Goal: Task Accomplishment & Management: Complete application form

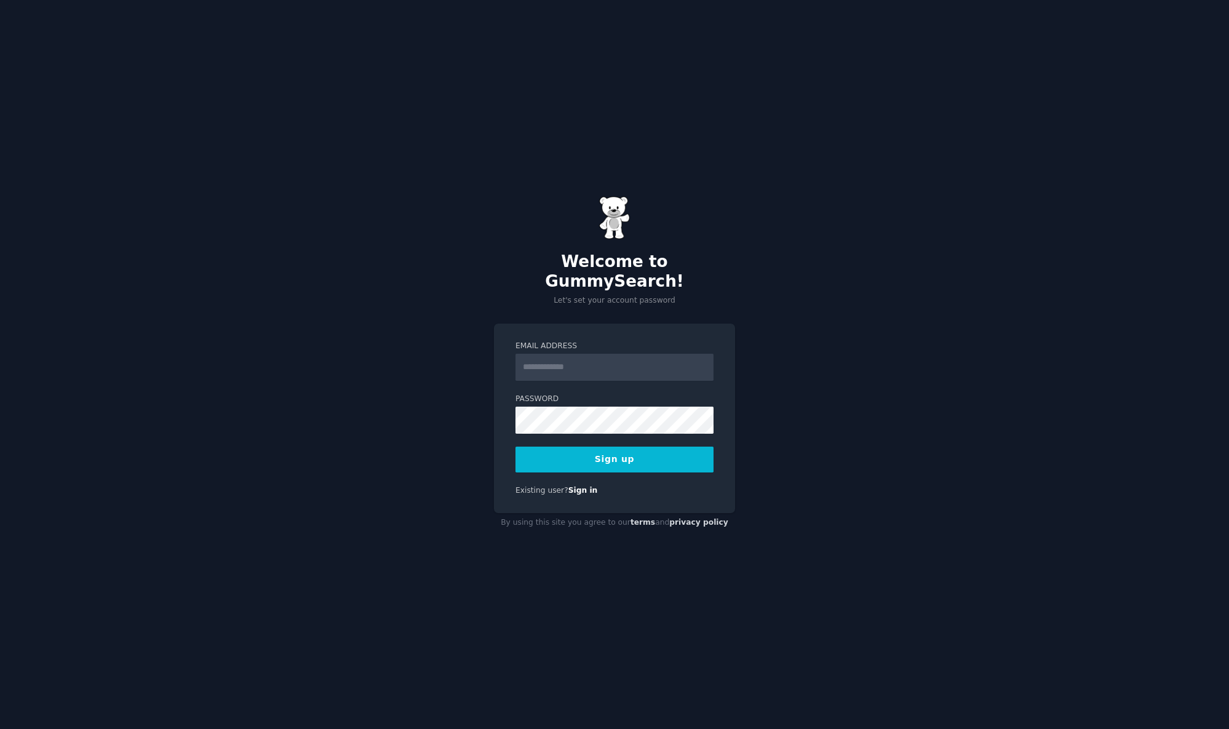
click at [576, 354] on input "Email Address" at bounding box center [614, 367] width 198 height 27
click at [622, 323] on div "Email Address Password Sign up Existing user? Sign in" at bounding box center [614, 418] width 241 height 190
click at [566, 355] on input "Email Address" at bounding box center [614, 367] width 198 height 27
paste input "**********"
type input "**********"
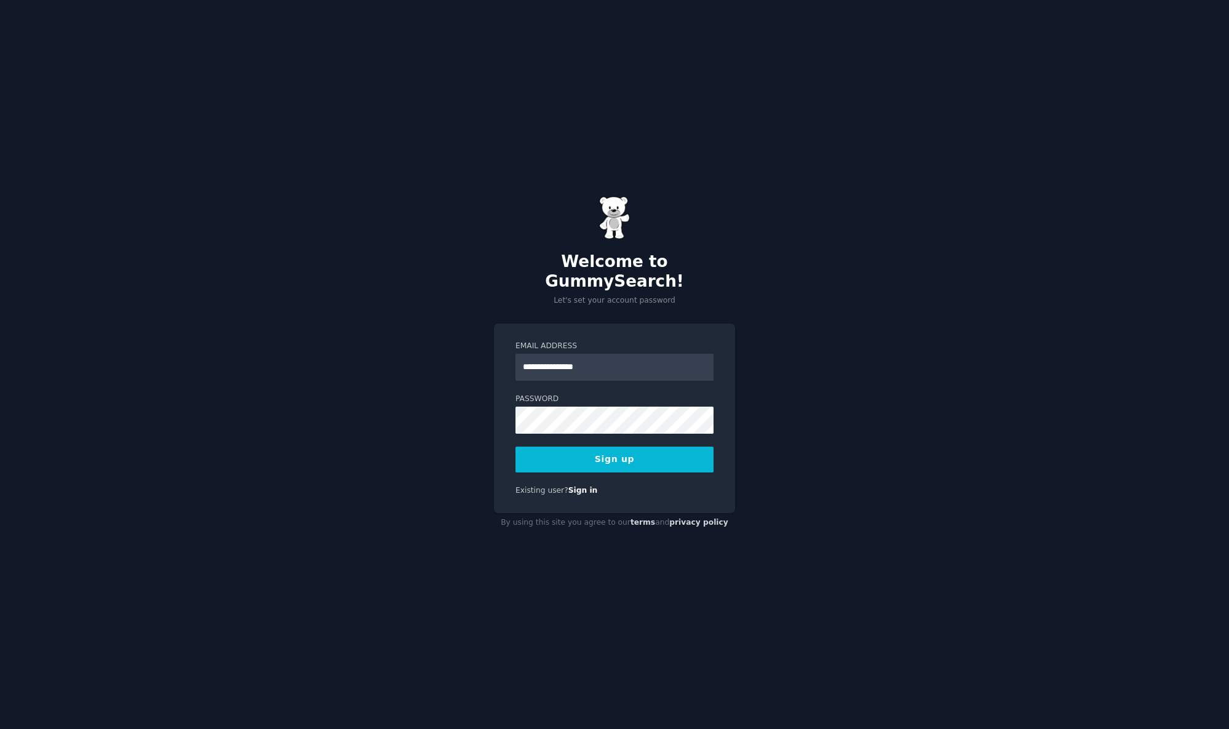
click at [623, 323] on div "**********" at bounding box center [614, 418] width 241 height 190
click at [550, 427] on form "**********" at bounding box center [614, 407] width 198 height 132
click at [861, 315] on div "**********" at bounding box center [614, 364] width 1229 height 729
click at [723, 355] on div "**********" at bounding box center [614, 418] width 241 height 190
click at [611, 454] on button "Sign up" at bounding box center [614, 459] width 198 height 26
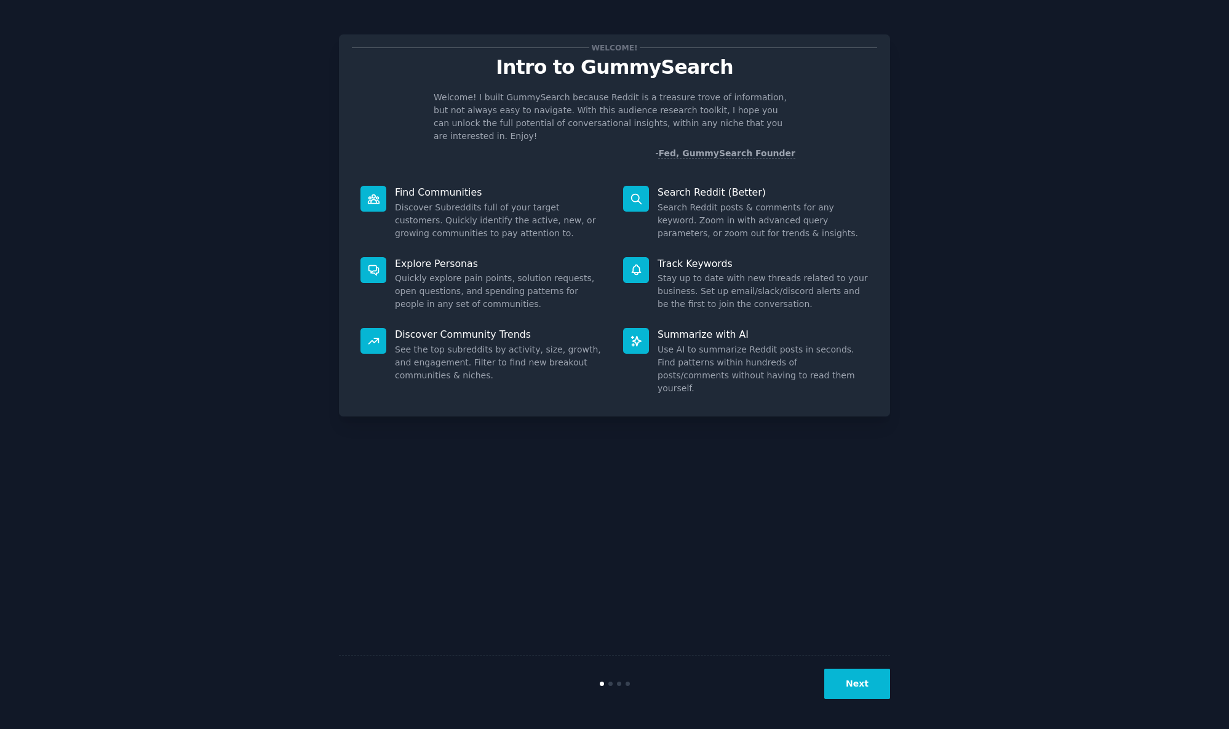
click at [854, 675] on button "Next" at bounding box center [857, 683] width 66 height 30
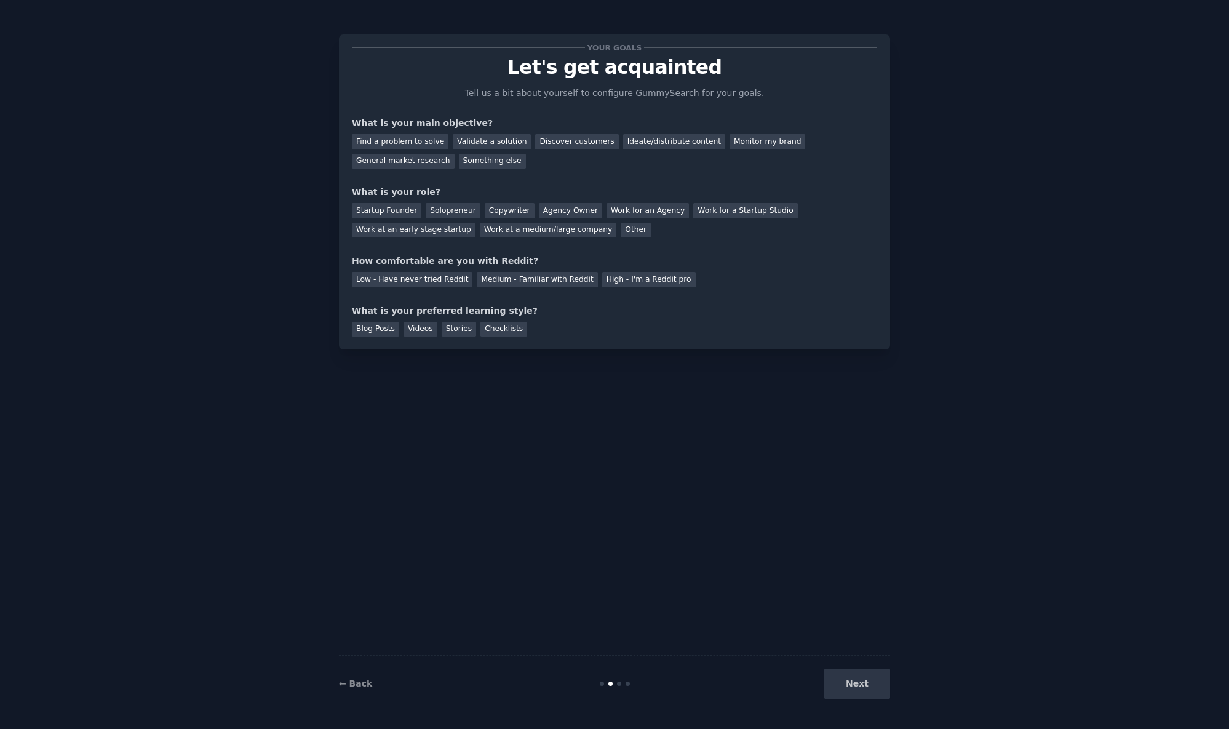
click at [578, 472] on div "Your goals Let's get acquainted Tell us a bit about yourself to configure Gummy…" at bounding box center [614, 364] width 551 height 694
click at [450, 207] on div "Solopreneur" at bounding box center [453, 210] width 54 height 15
click at [525, 279] on div "Medium - Familiar with Reddit" at bounding box center [537, 279] width 121 height 15
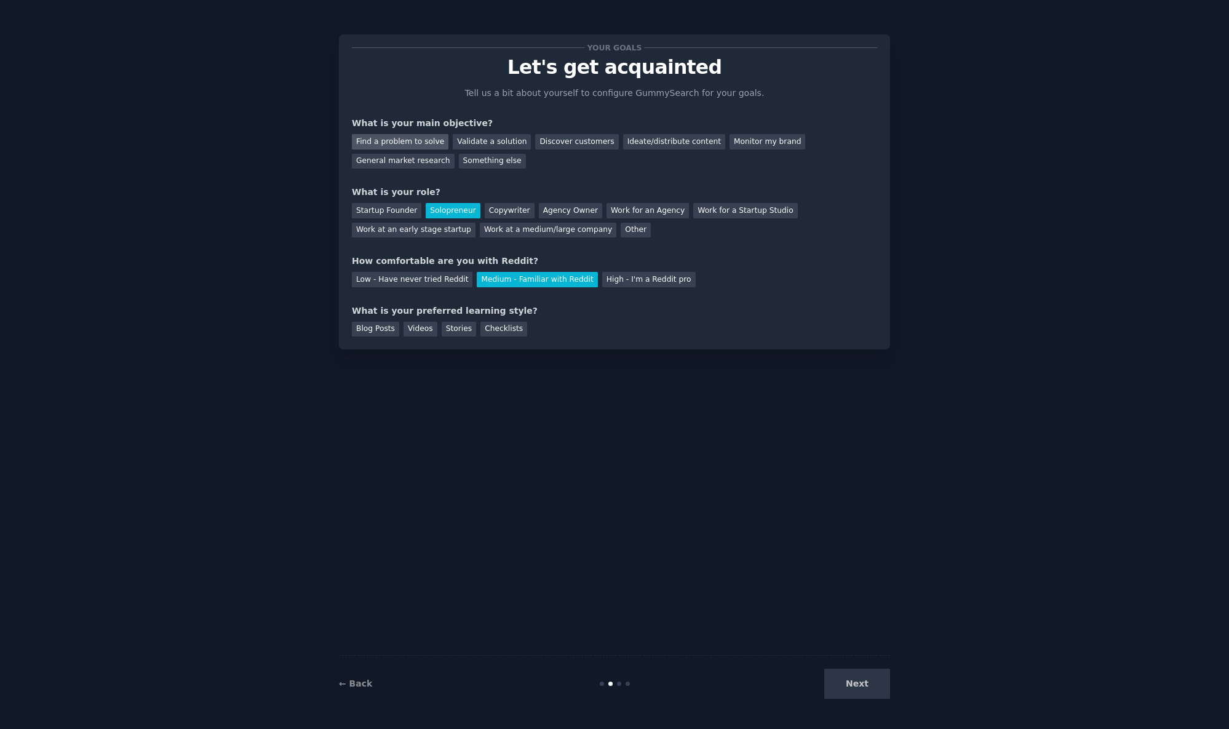
click at [410, 137] on div "Find a problem to solve" at bounding box center [400, 141] width 97 height 15
click at [499, 328] on div "Checklists" at bounding box center [503, 329] width 47 height 15
click at [470, 328] on div "Stories" at bounding box center [459, 329] width 34 height 15
click at [422, 332] on div "Videos" at bounding box center [420, 329] width 34 height 15
click at [381, 327] on div "Blog Posts" at bounding box center [375, 329] width 47 height 15
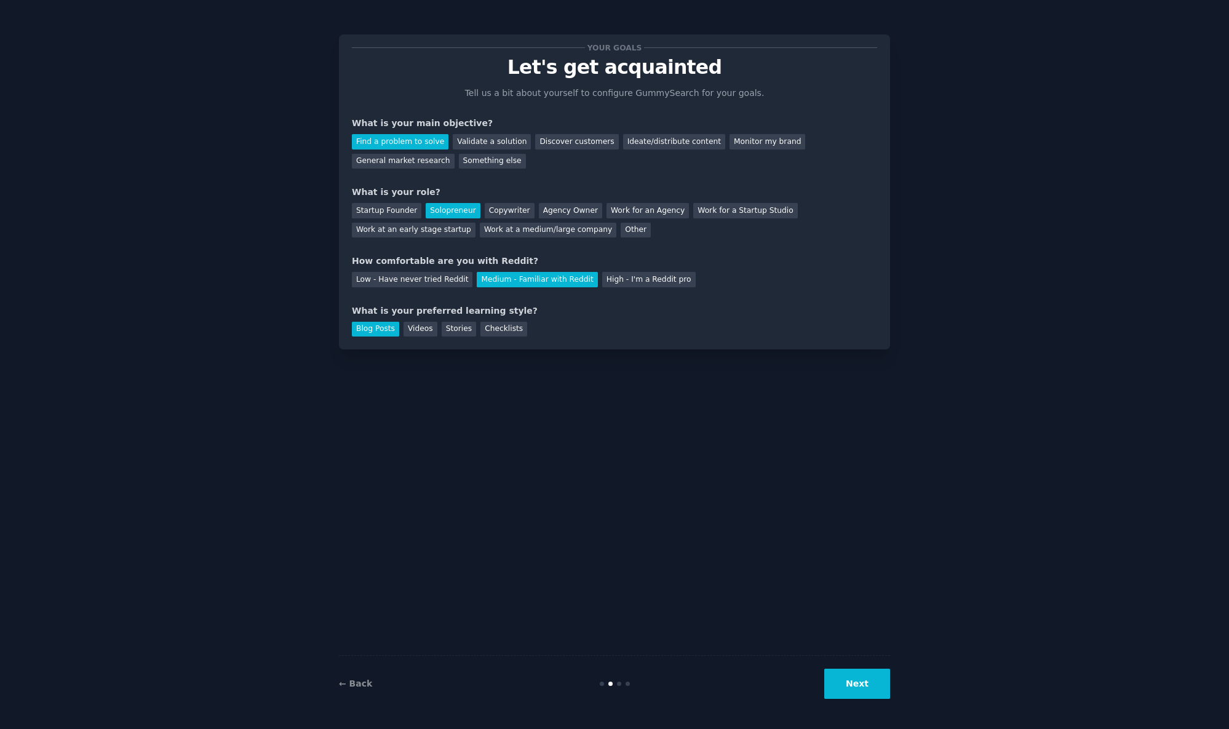
click at [850, 688] on button "Next" at bounding box center [857, 683] width 66 height 30
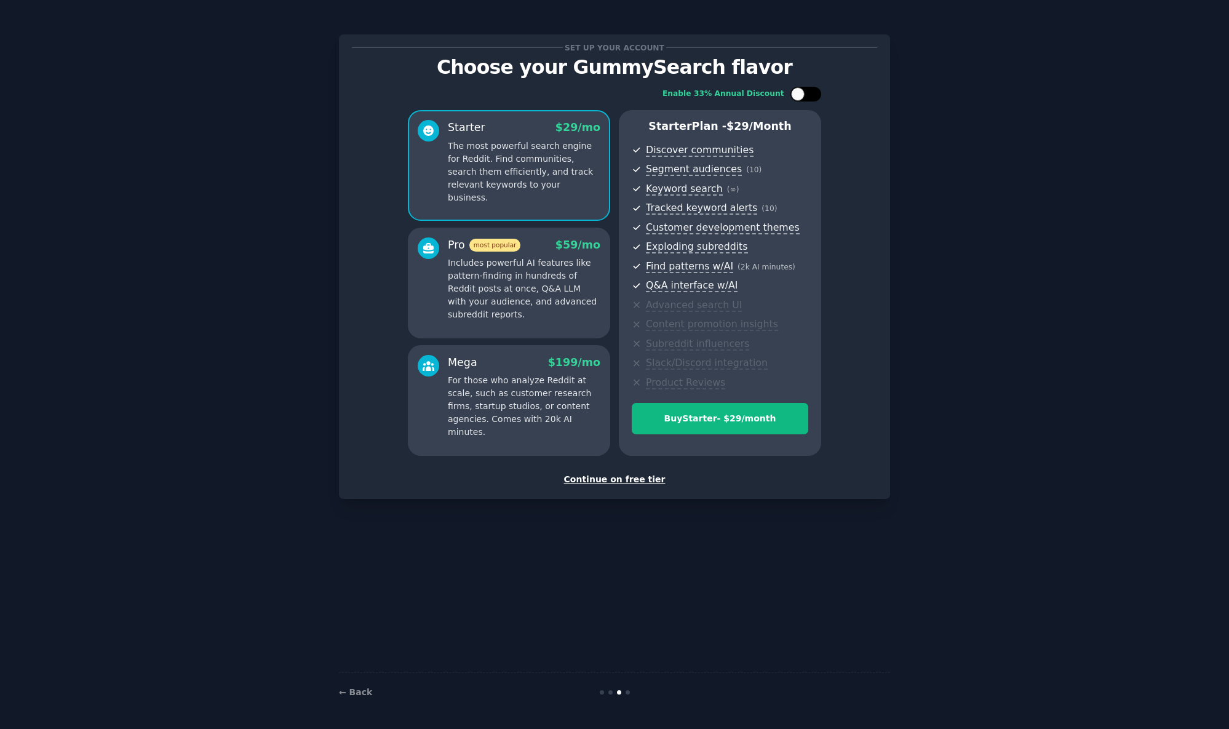
click at [807, 92] on div at bounding box center [805, 94] width 31 height 15
click at [807, 92] on div at bounding box center [814, 94] width 14 height 14
checkbox input "false"
click at [607, 473] on div "Continue on free tier" at bounding box center [614, 479] width 525 height 13
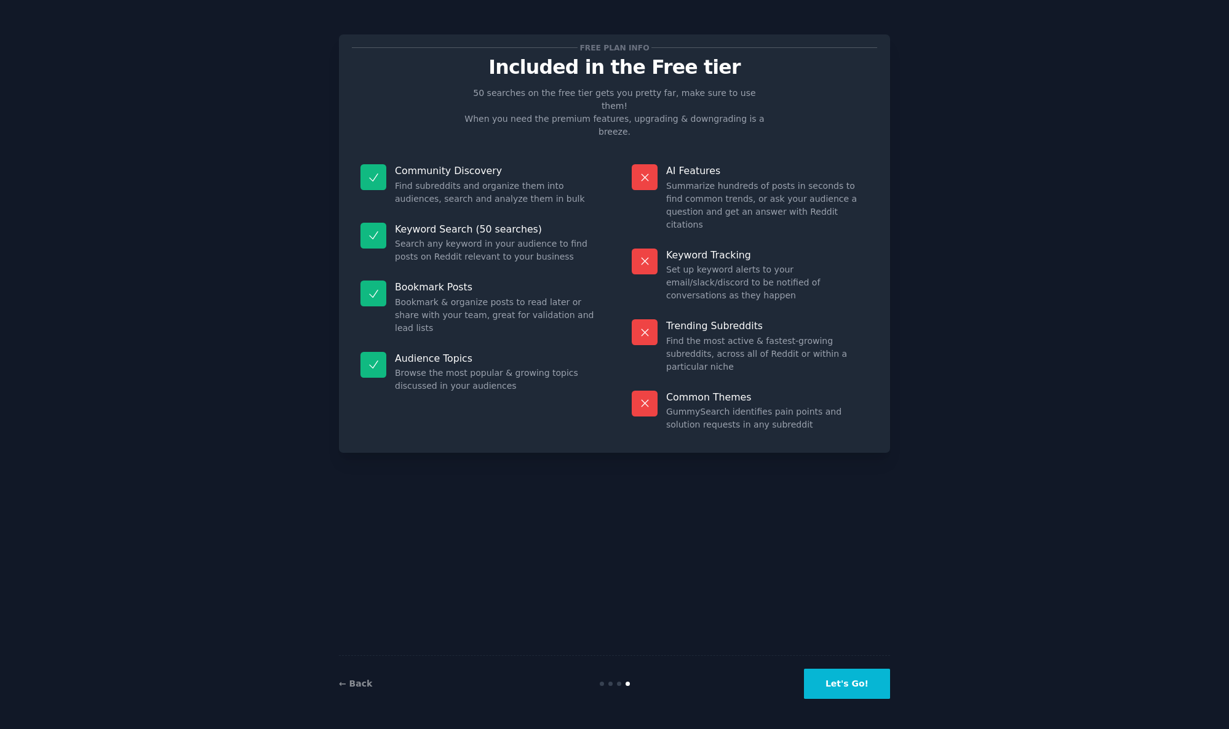
click at [847, 685] on button "Let's Go!" at bounding box center [847, 683] width 86 height 30
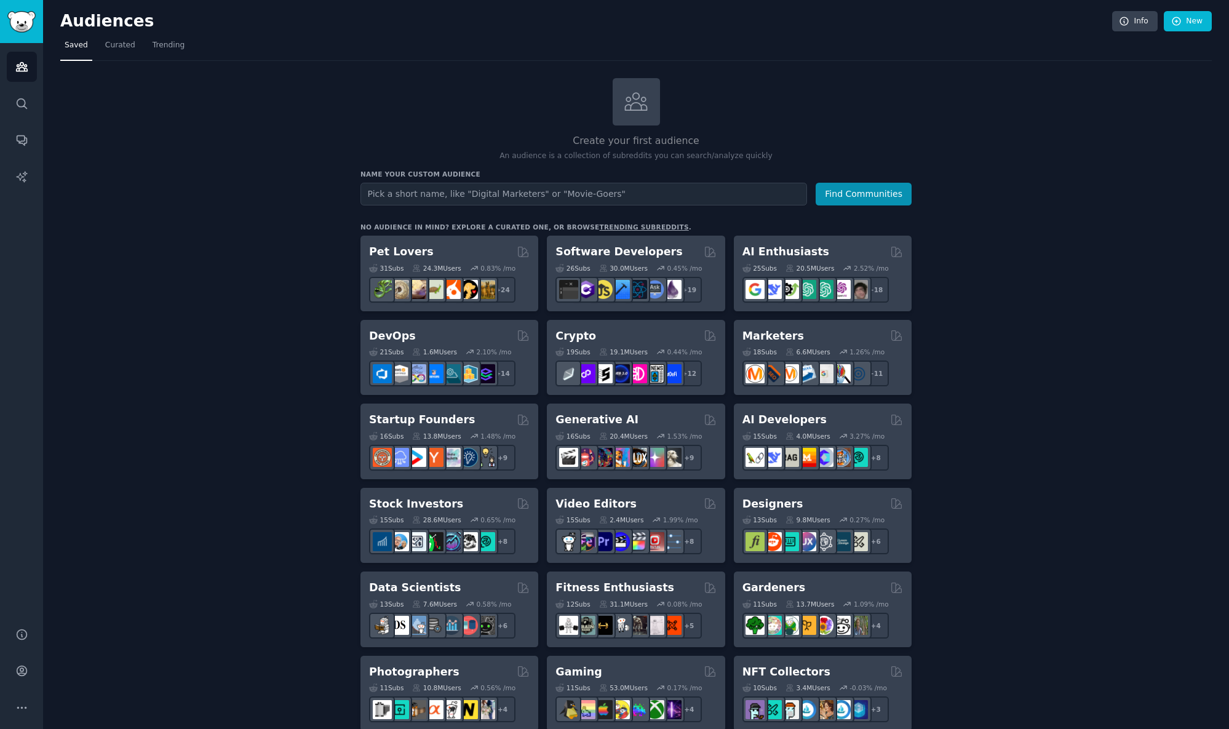
click at [50, 728] on icon "Close" at bounding box center [43, 738] width 15 height 15
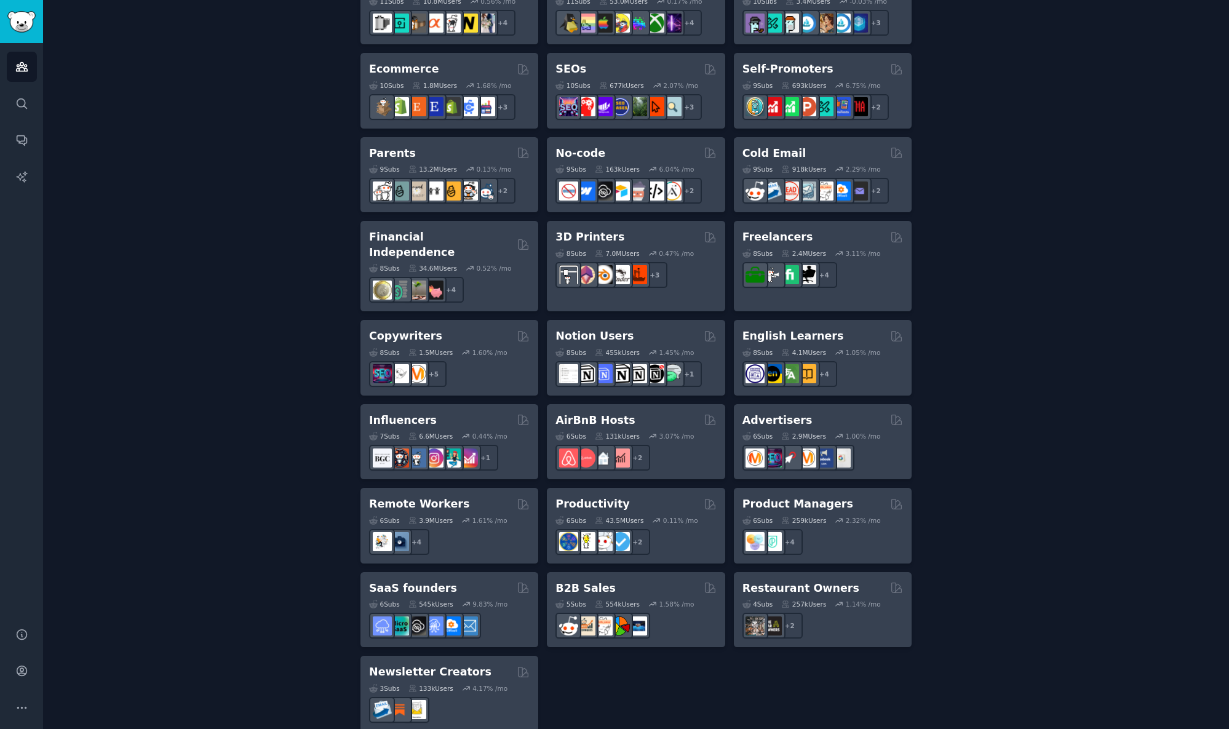
scroll to position [685, 0]
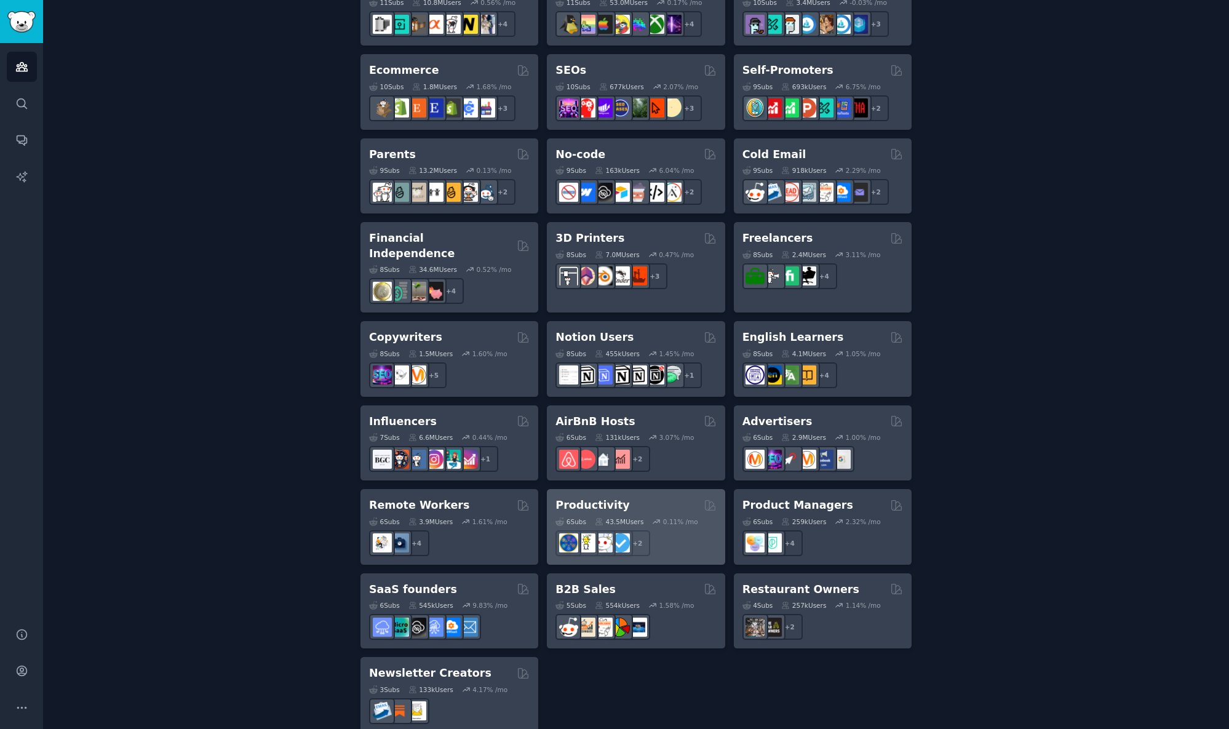
click at [583, 498] on h2 "Productivity" at bounding box center [592, 505] width 74 height 15
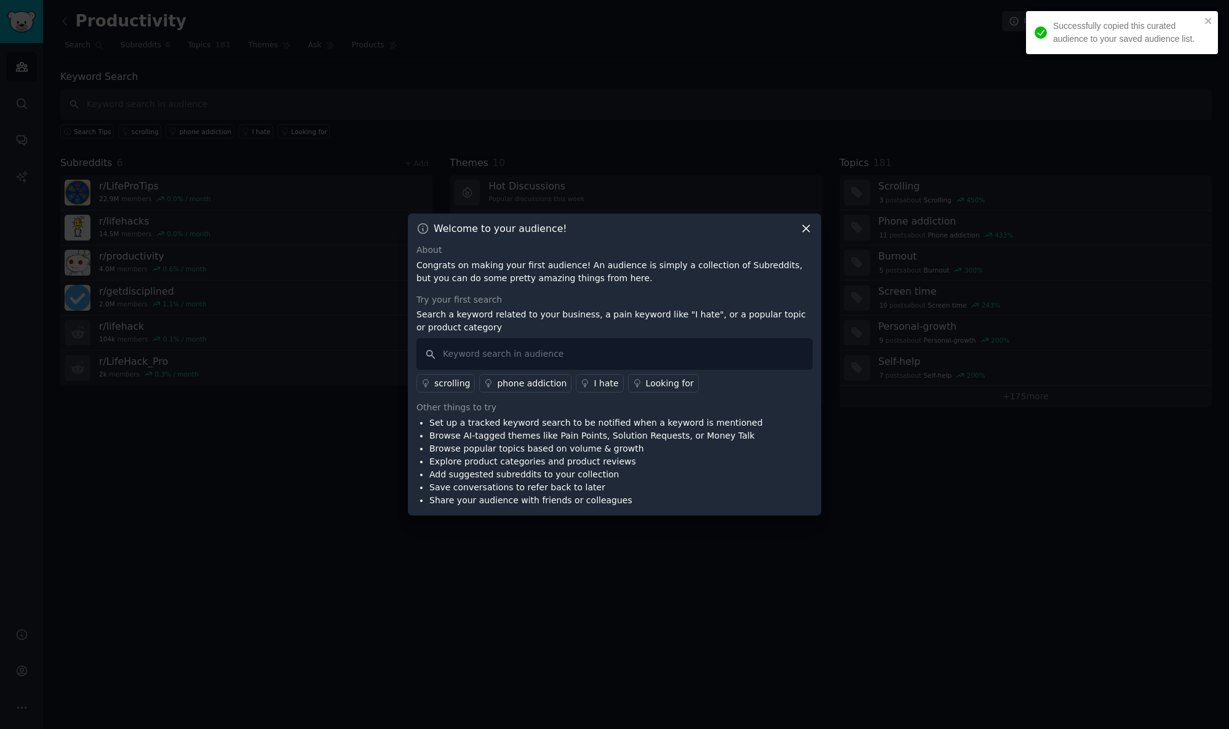
click at [805, 229] on icon at bounding box center [805, 228] width 13 height 13
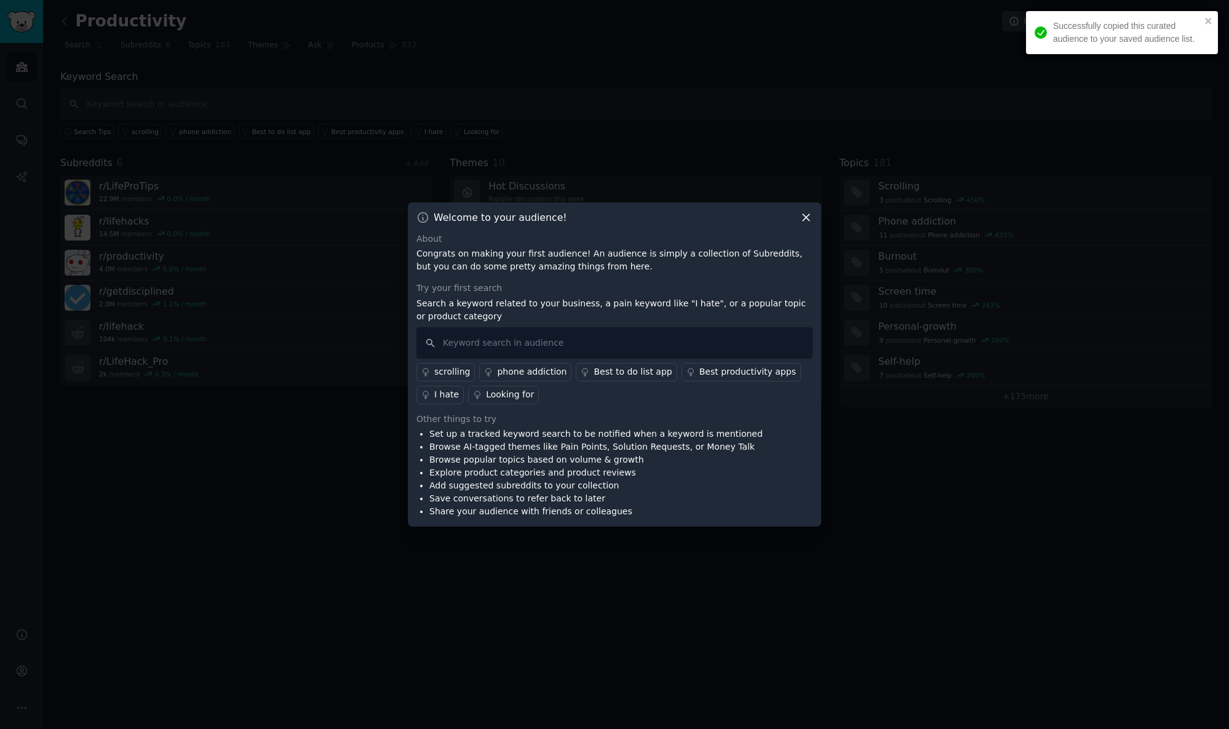
click at [806, 214] on icon at bounding box center [805, 217] width 13 height 13
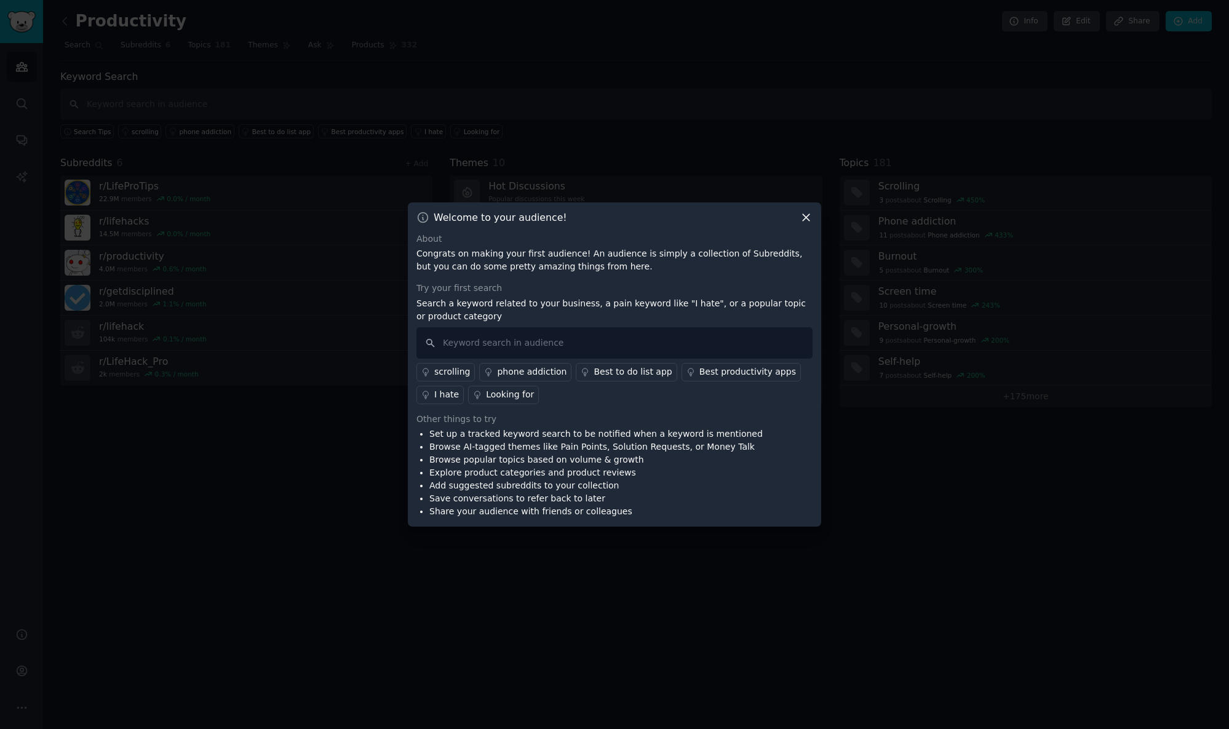
click at [806, 214] on icon at bounding box center [805, 217] width 13 height 13
